Goal: Task Accomplishment & Management: Use online tool/utility

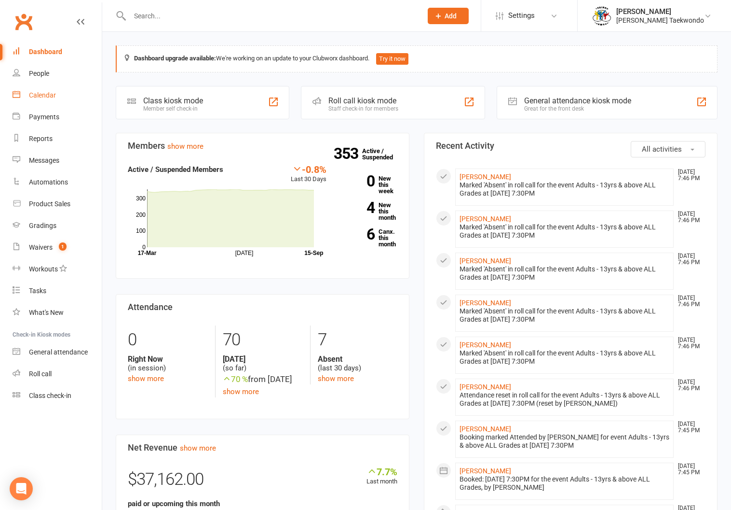
click at [37, 92] on div "Calendar" at bounding box center [42, 95] width 27 height 8
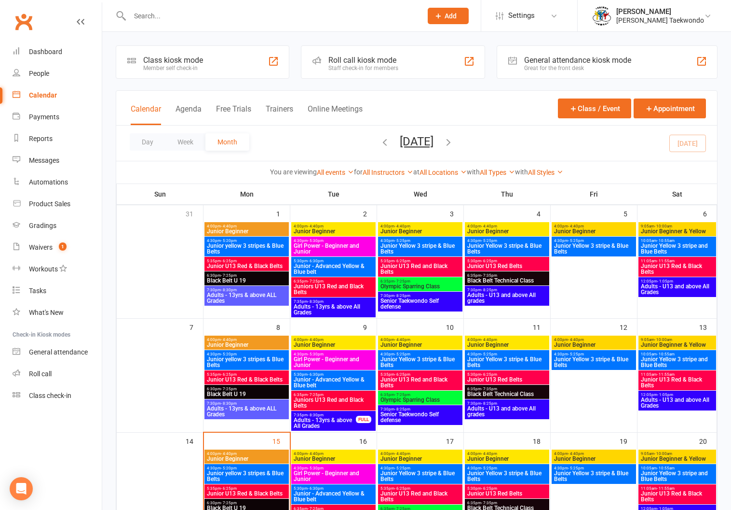
scroll to position [178, 0]
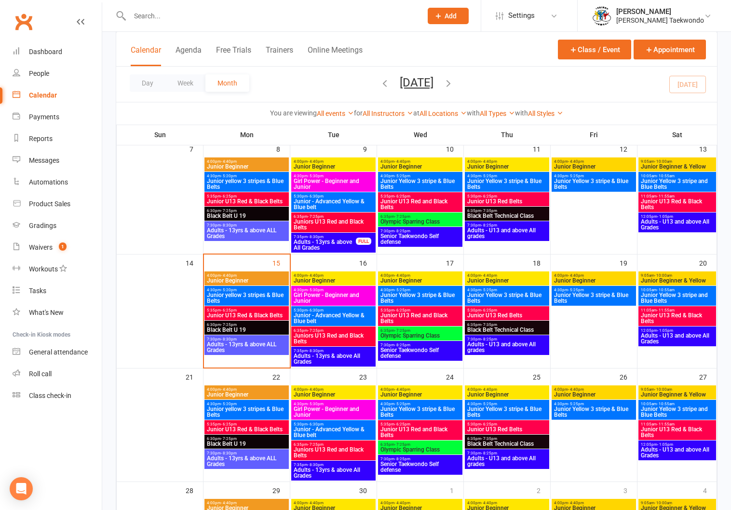
click at [247, 340] on span "7:30pm - 8:30pm" at bounding box center [247, 339] width 81 height 4
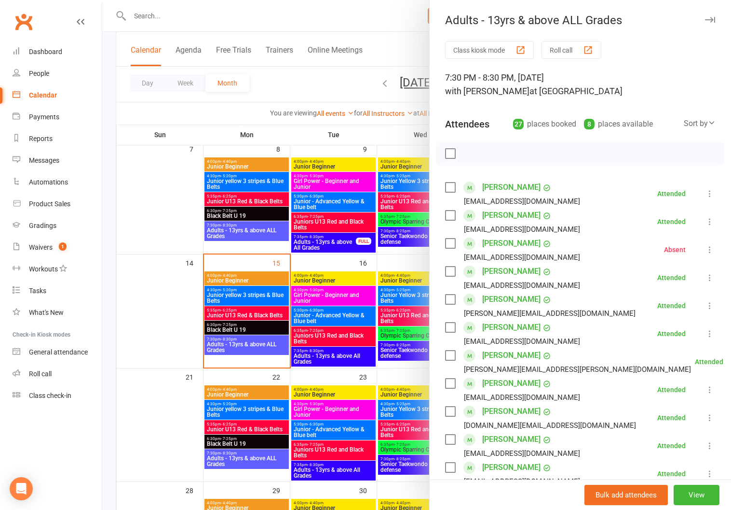
click at [554, 45] on button "Roll call" at bounding box center [572, 50] width 60 height 18
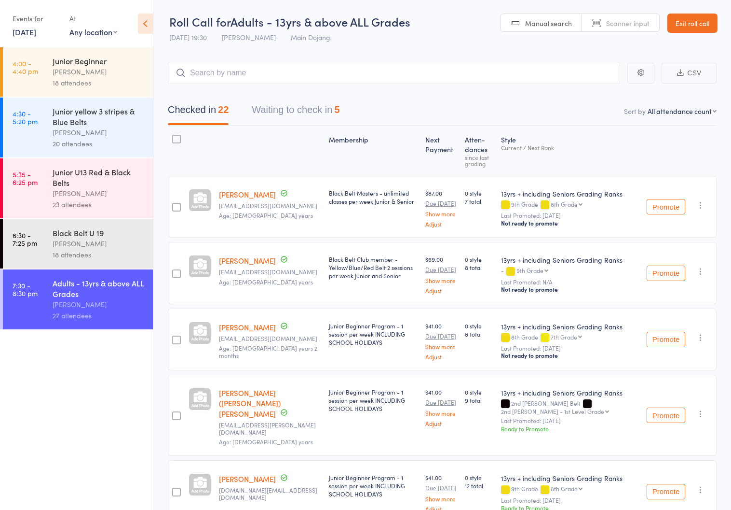
drag, startPoint x: 264, startPoint y: 106, endPoint x: 270, endPoint y: 115, distance: 11.1
click at [264, 106] on button "Waiting to check in 5" at bounding box center [296, 112] width 88 height 26
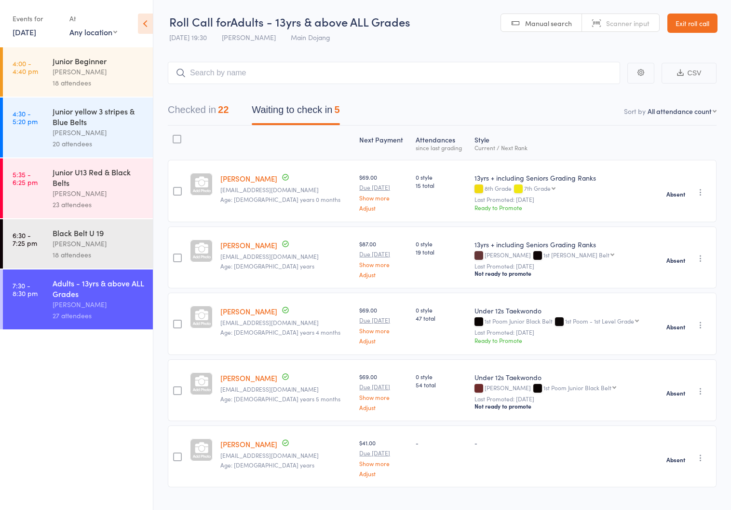
click at [691, 20] on link "Exit roll call" at bounding box center [693, 23] width 50 height 19
